Goal: Task Accomplishment & Management: Use online tool/utility

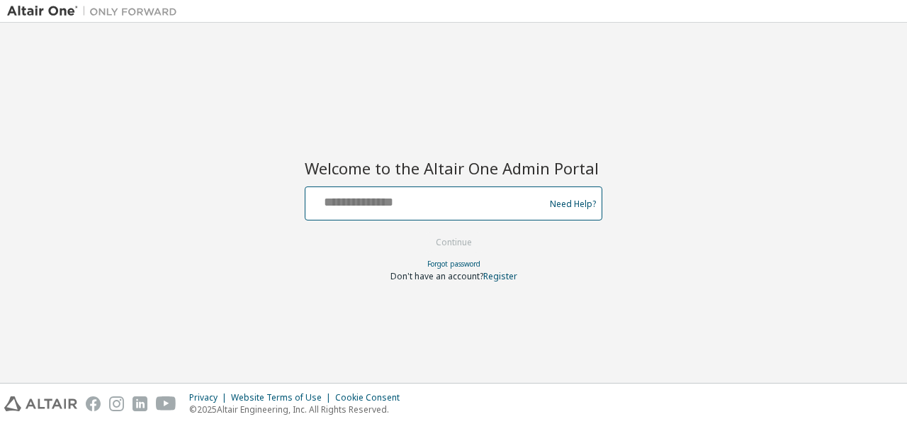
click at [369, 205] on input "text" at bounding box center [427, 200] width 232 height 21
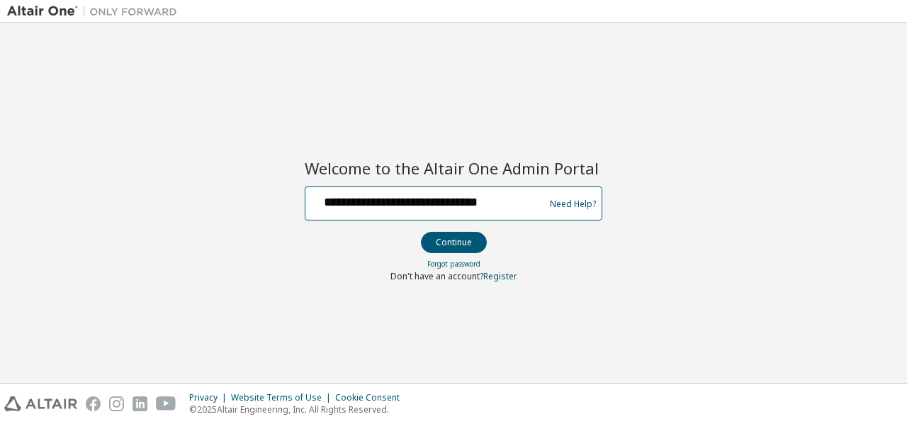
type input "**********"
click at [421, 232] on button "Continue" at bounding box center [454, 242] width 66 height 21
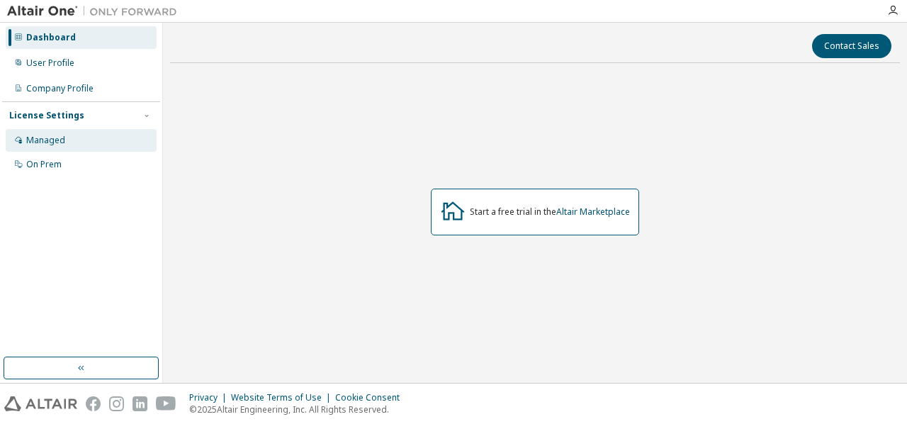
click at [58, 141] on div "Managed" at bounding box center [45, 140] width 39 height 11
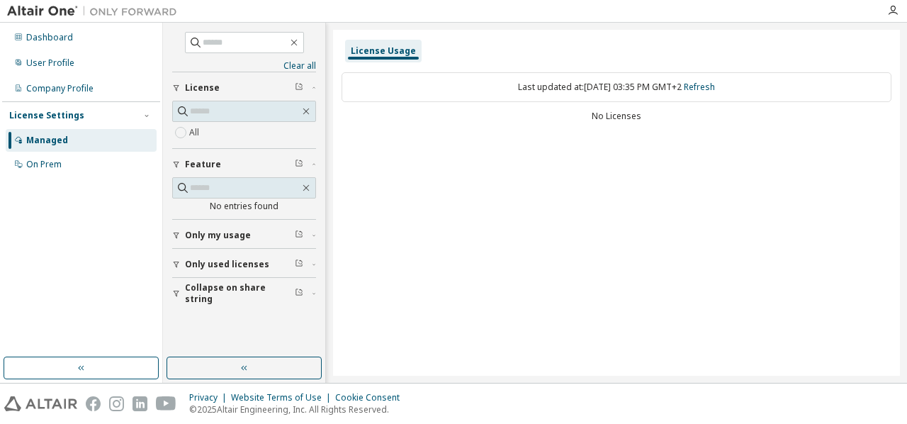
click at [235, 263] on span "Only used licenses" at bounding box center [227, 264] width 84 height 11
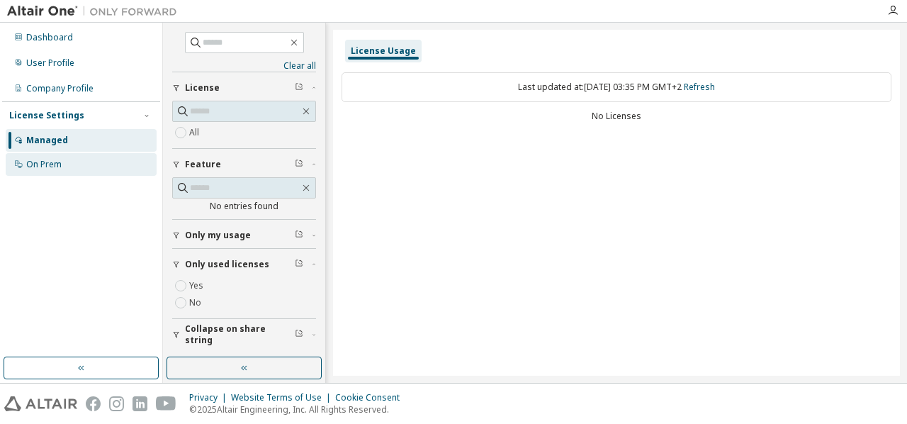
click at [37, 168] on div "On Prem" at bounding box center [43, 164] width 35 height 11
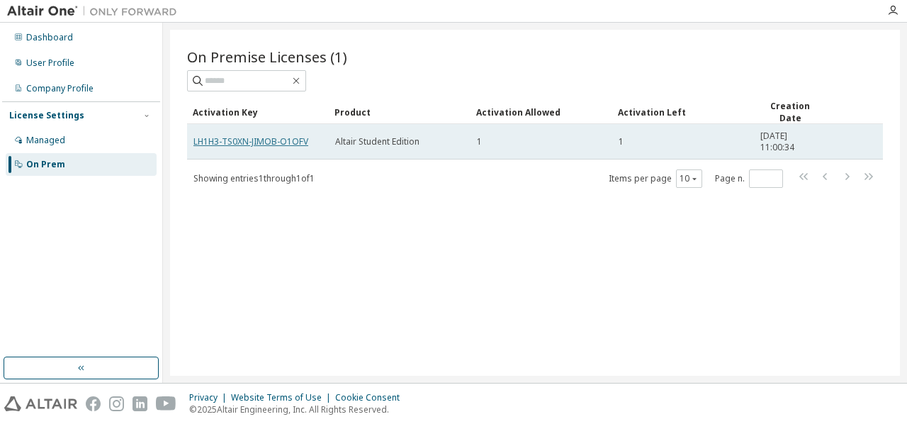
click at [288, 140] on link "LH1H3-TS0XN-JIMOB-O1OFV" at bounding box center [250, 141] width 115 height 12
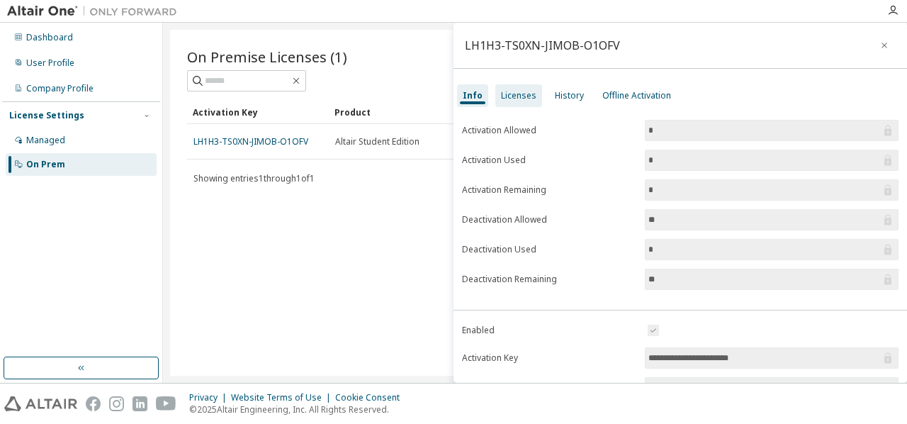
click at [522, 96] on div "Licenses" at bounding box center [518, 95] width 35 height 11
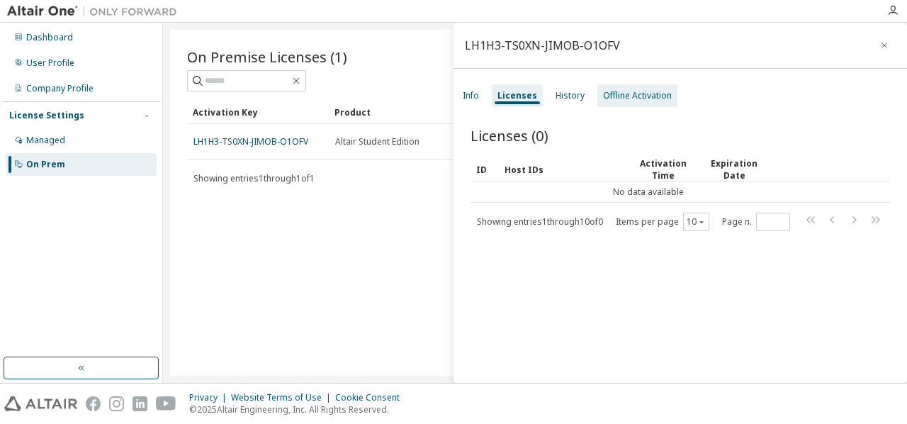
click at [633, 99] on div "Offline Activation" at bounding box center [637, 95] width 69 height 11
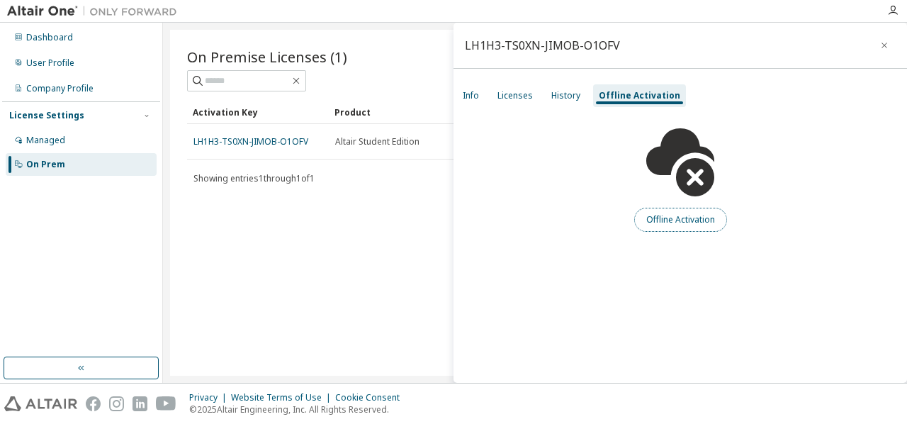
click at [659, 221] on button "Offline Activation" at bounding box center [680, 220] width 93 height 24
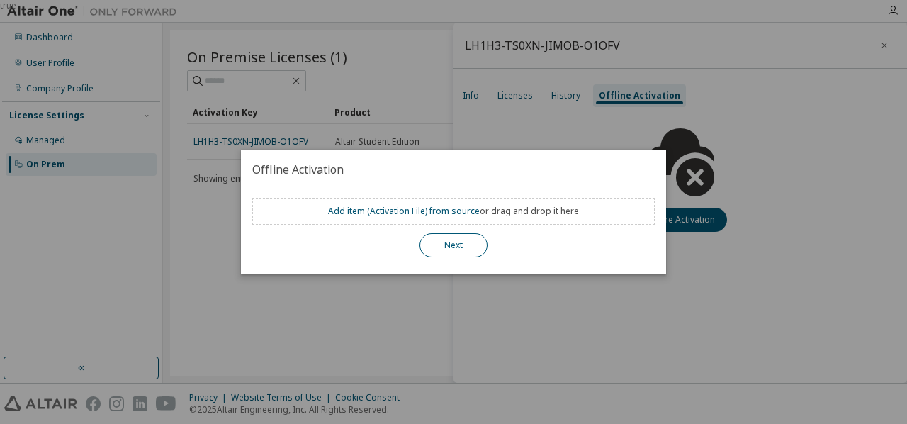
click at [446, 240] on button "Next" at bounding box center [454, 245] width 68 height 24
click at [439, 215] on link "Add item ( Activation File ) from source" at bounding box center [404, 211] width 152 height 12
click at [558, 147] on div "true" at bounding box center [453, 212] width 907 height 424
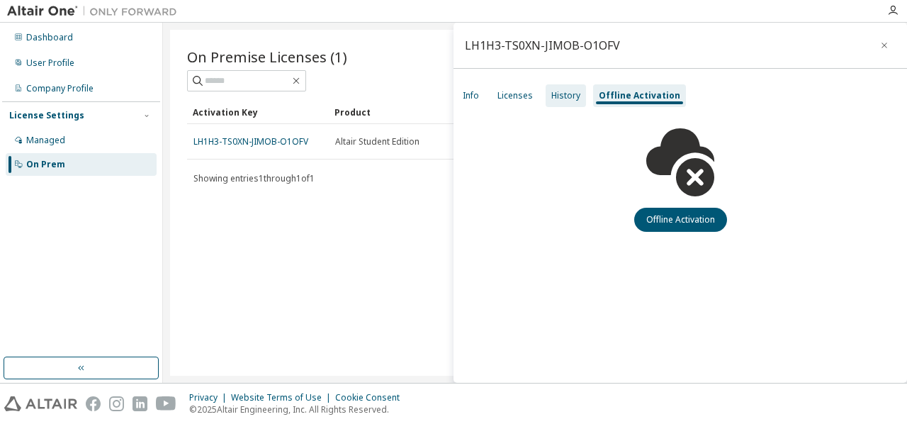
click at [554, 96] on div "History" at bounding box center [565, 95] width 29 height 11
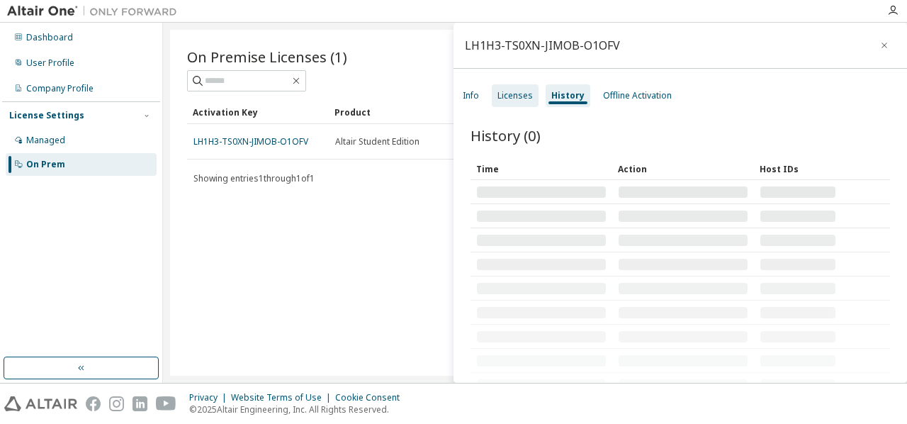
click at [529, 99] on div "Licenses" at bounding box center [515, 95] width 35 height 11
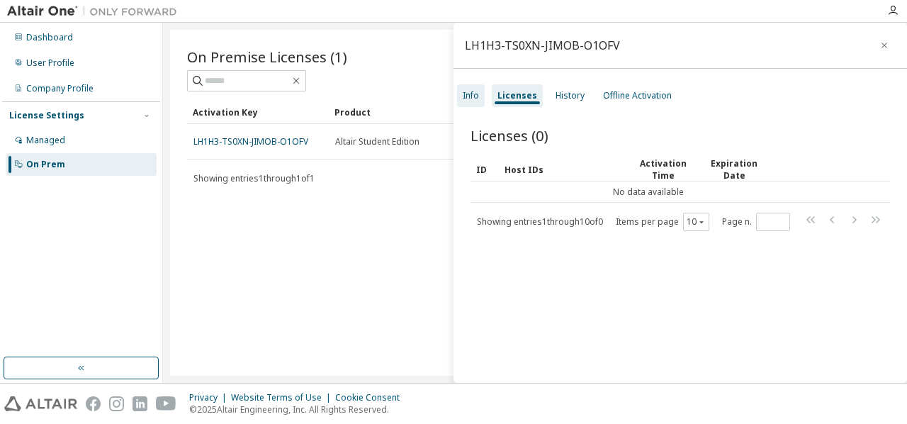
click at [473, 97] on div "Info" at bounding box center [471, 95] width 16 height 11
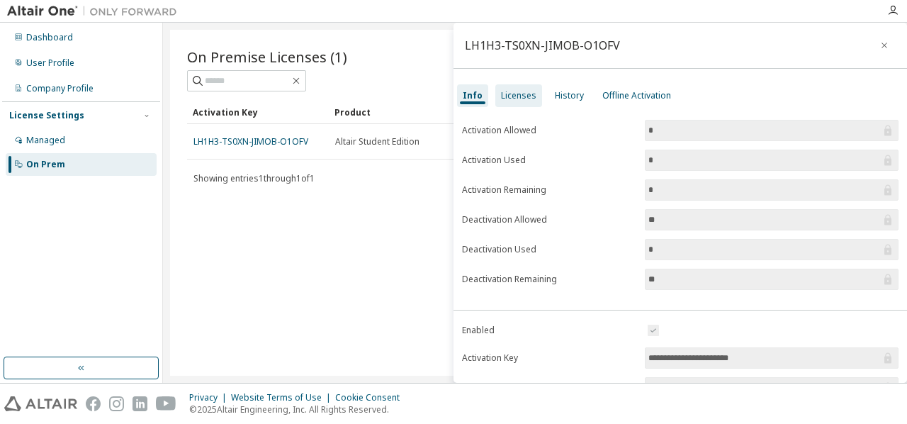
click at [522, 94] on div "Licenses" at bounding box center [518, 95] width 35 height 11
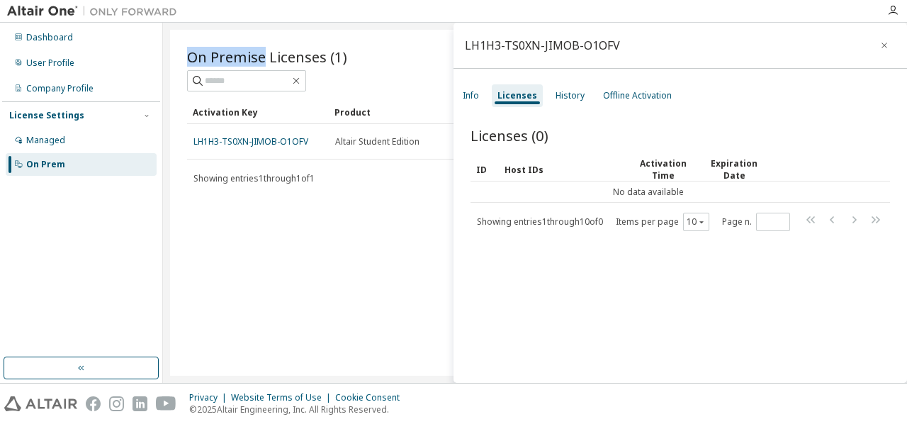
drag, startPoint x: 266, startPoint y: 57, endPoint x: 178, endPoint y: 59, distance: 87.9
click at [178, 59] on div "On Premise Licenses (1) Clear Load Save Save As Field Operator Value Select fil…" at bounding box center [535, 203] width 730 height 346
copy span "On Premise"
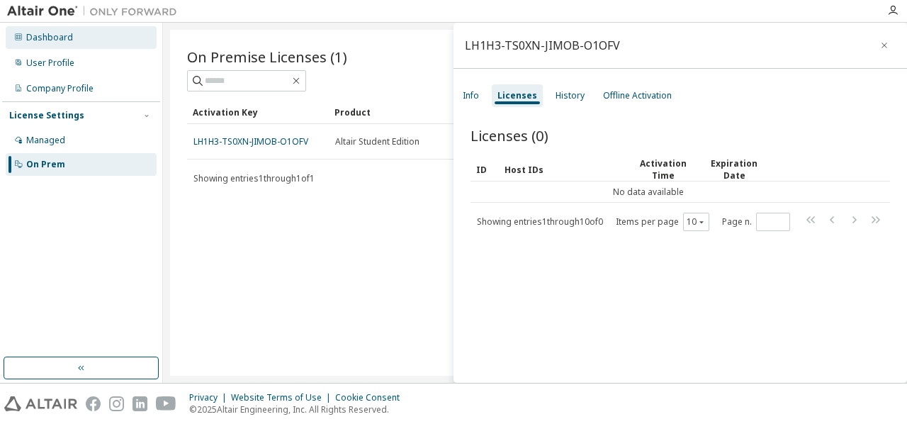
click at [103, 45] on div "Dashboard" at bounding box center [81, 37] width 151 height 23
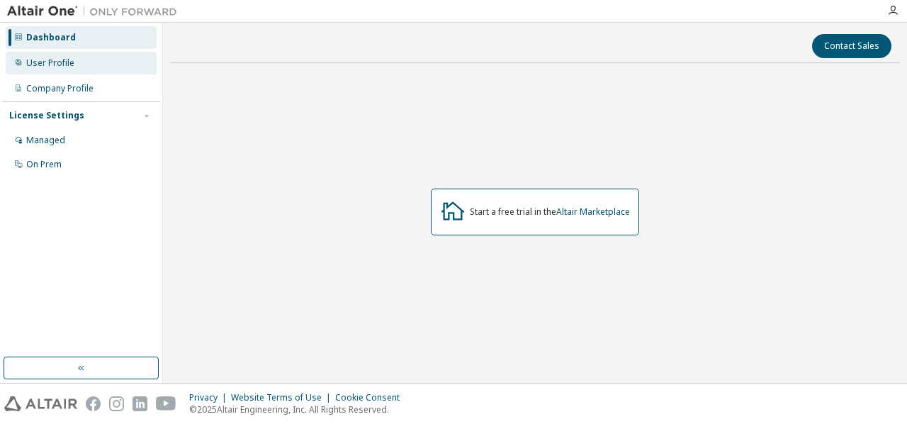
click at [95, 66] on div "User Profile" at bounding box center [81, 63] width 151 height 23
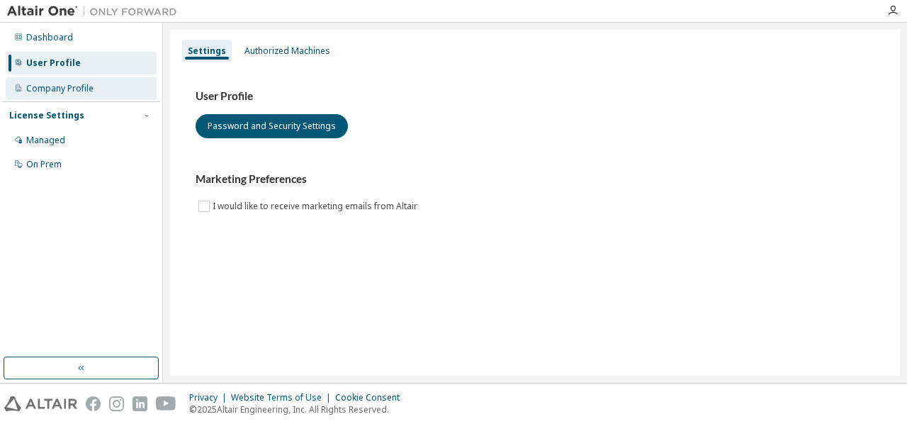
click at [79, 86] on div "Company Profile" at bounding box center [59, 88] width 67 height 11
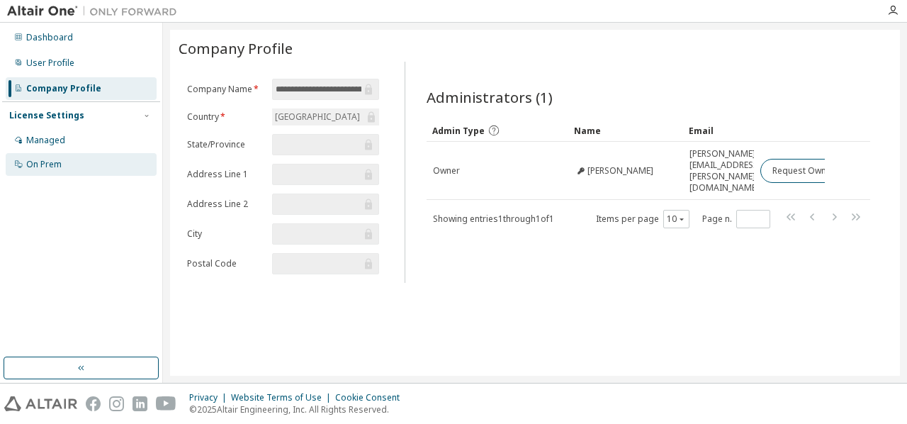
click at [67, 162] on div "On Prem" at bounding box center [81, 164] width 151 height 23
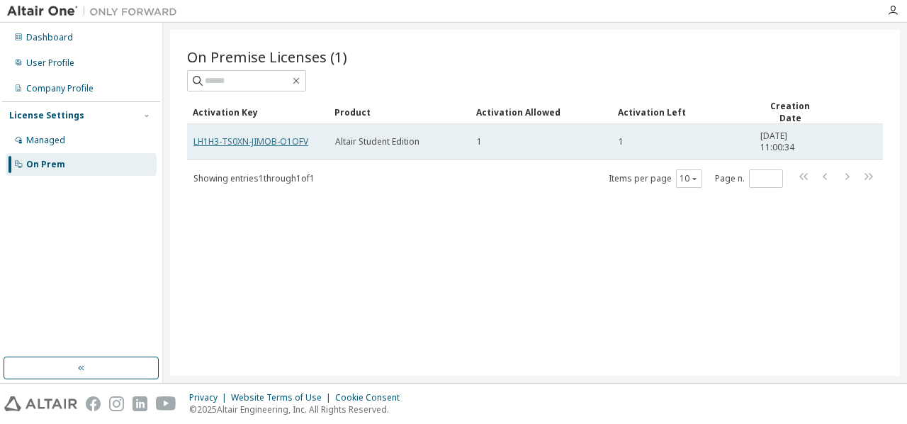
click at [297, 140] on link "LH1H3-TS0XN-JIMOB-O1OFV" at bounding box center [250, 141] width 115 height 12
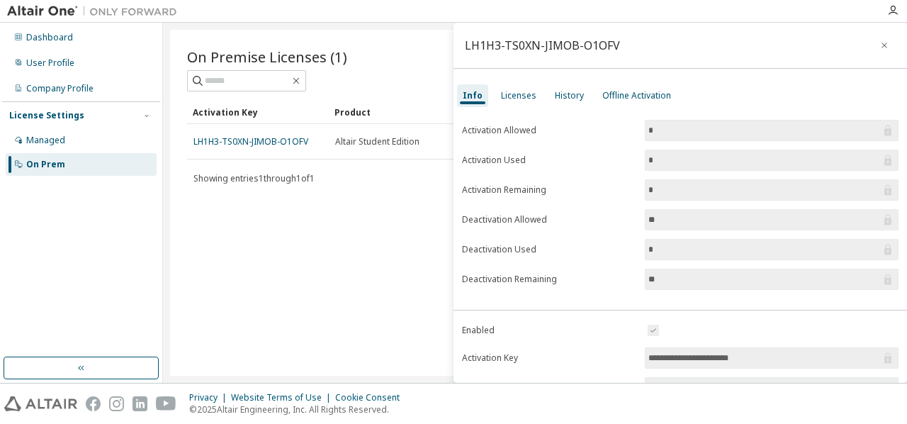
drag, startPoint x: 646, startPoint y: 356, endPoint x: 773, endPoint y: 359, distance: 126.9
click at [773, 359] on input "**********" at bounding box center [764, 358] width 232 height 14
click at [364, 228] on div "On Premise Licenses (1) Clear Load Save Save As Field Operator Value Select fil…" at bounding box center [535, 203] width 730 height 346
